Goal: Task Accomplishment & Management: Manage account settings

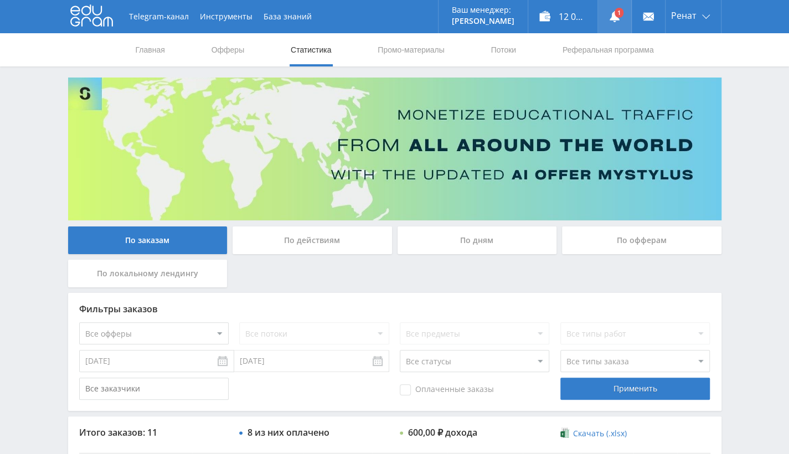
click at [610, 18] on icon at bounding box center [614, 16] width 11 height 11
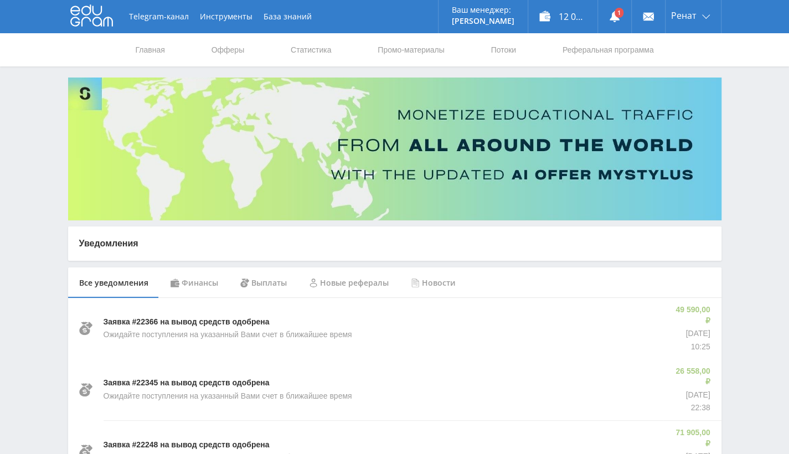
click at [195, 285] on div "Финансы" at bounding box center [194, 282] width 70 height 31
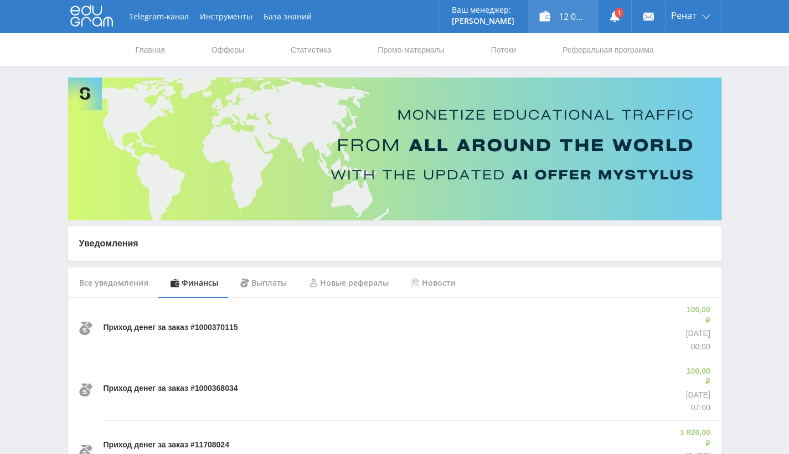
click at [556, 21] on div "12 071,50 ₽" at bounding box center [562, 16] width 69 height 33
